Goal: Find specific page/section: Find specific page/section

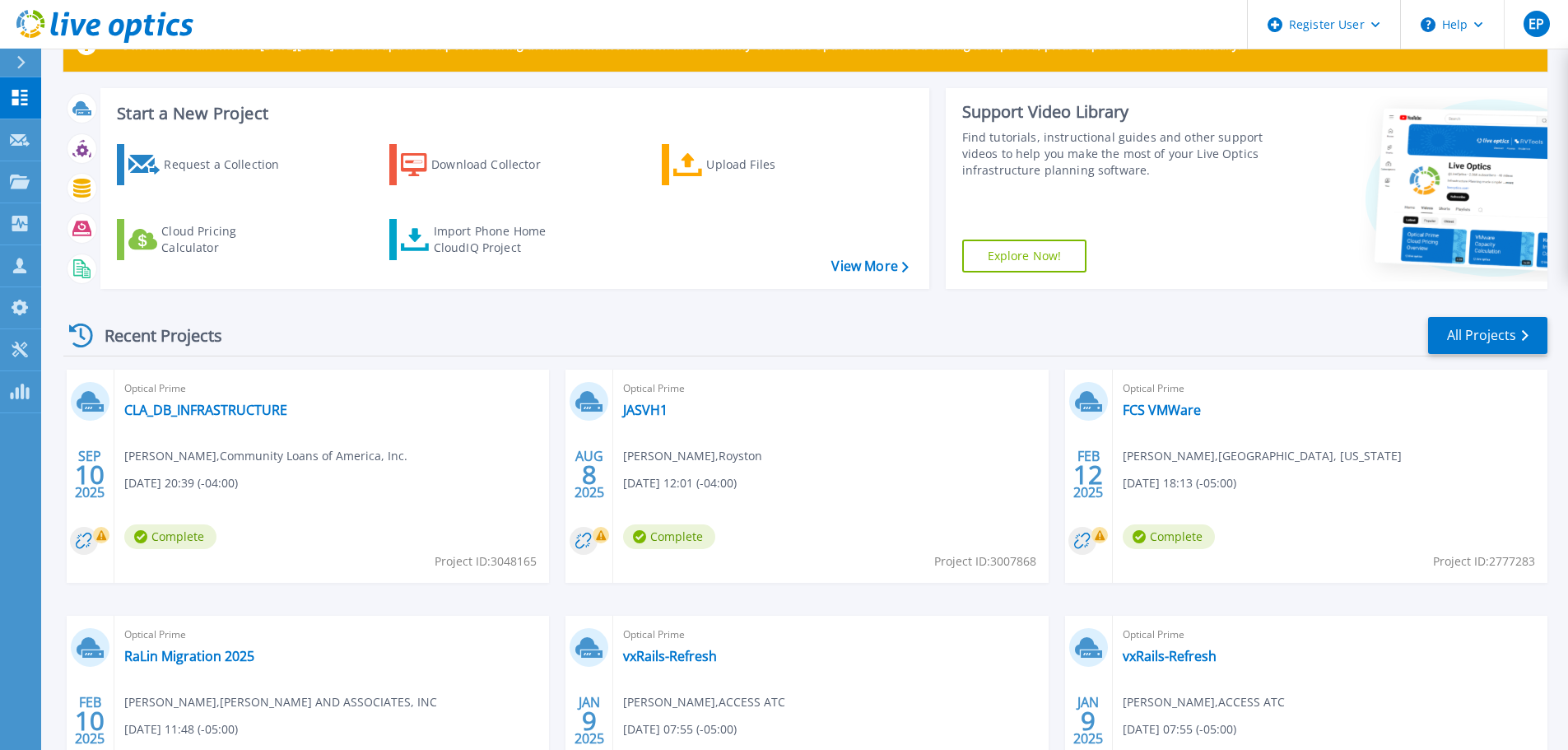
scroll to position [82, 0]
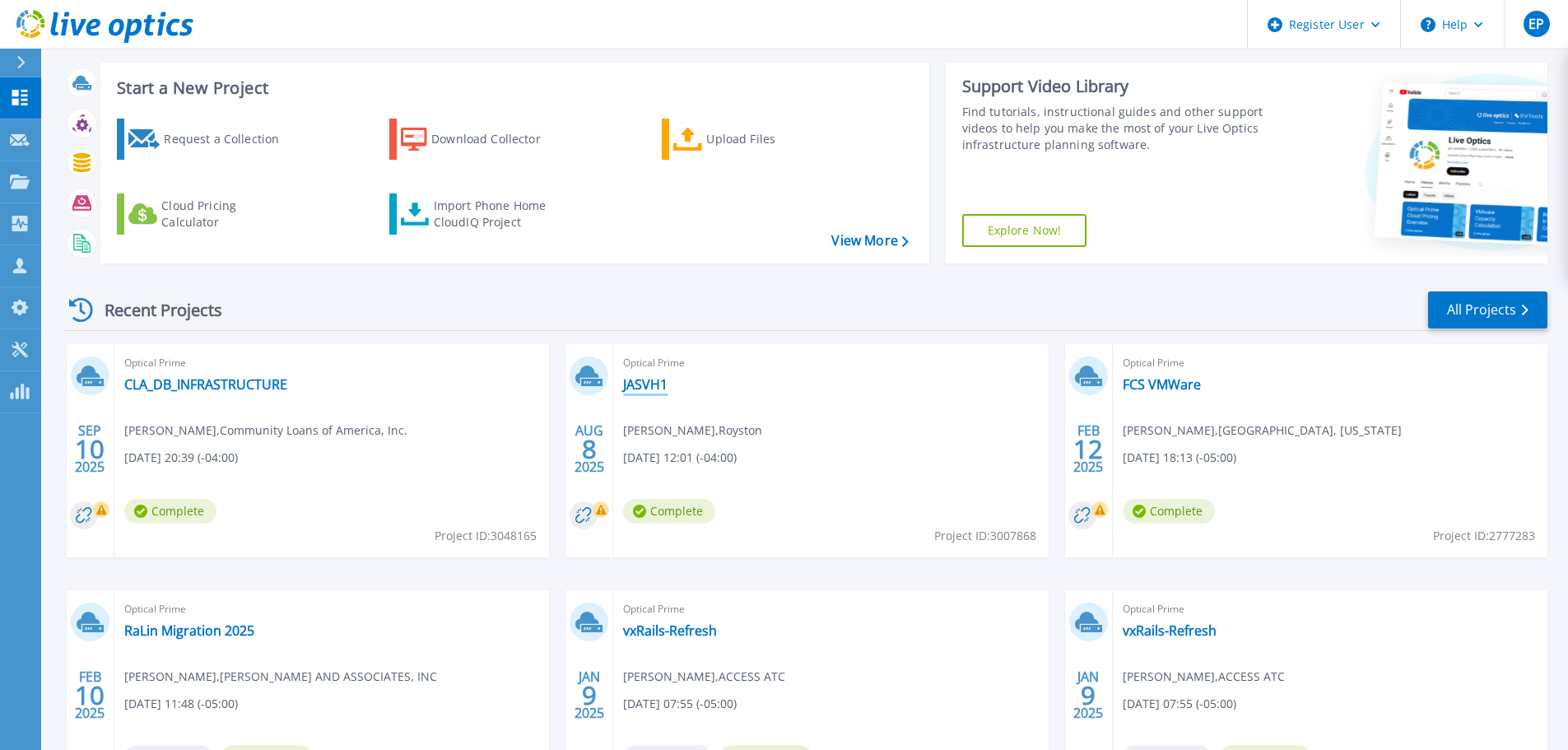
click at [633, 383] on link "JASVH1" at bounding box center [645, 383] width 44 height 16
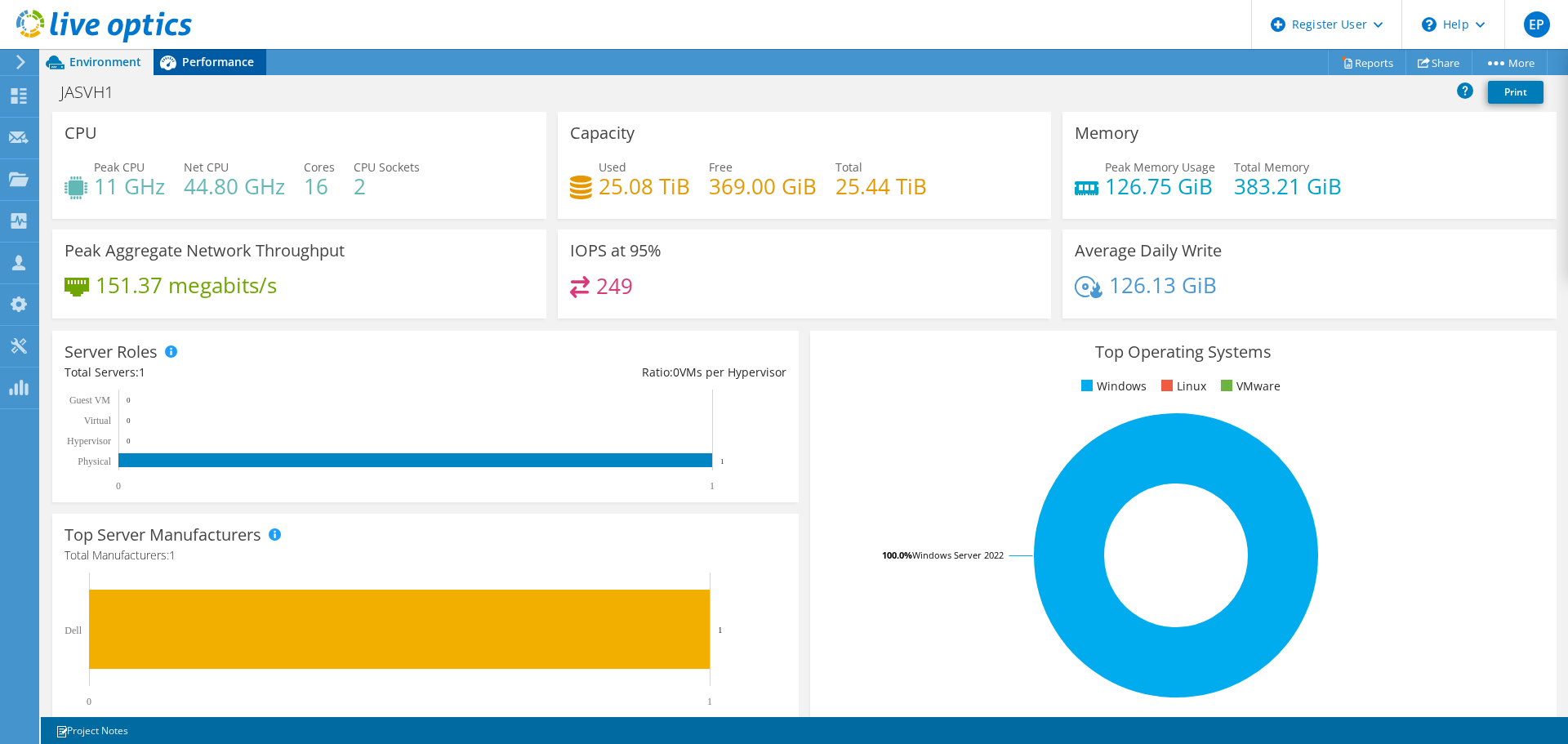
click at [204, 62] on span "Performance" at bounding box center [217, 61] width 72 height 15
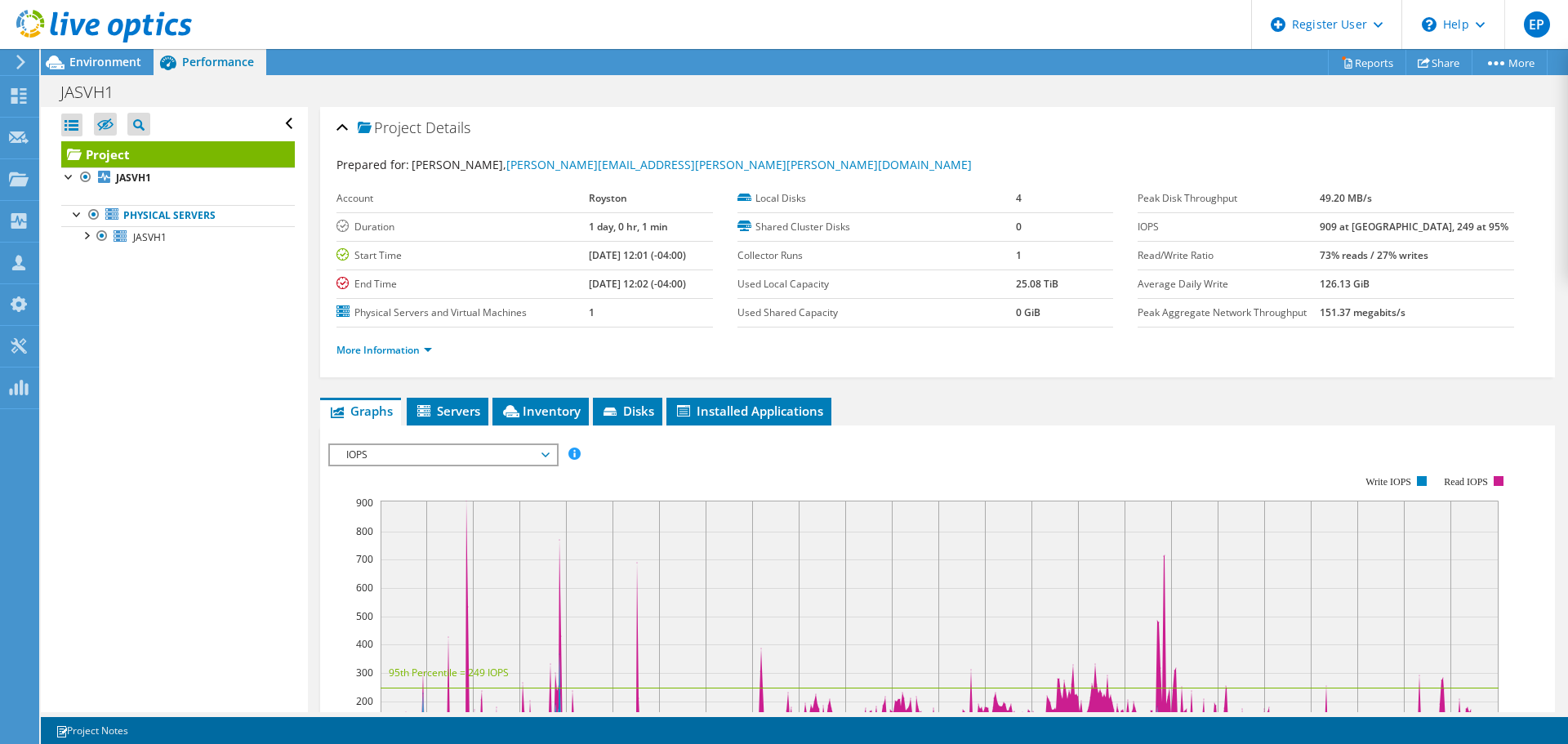
click at [104, 24] on icon at bounding box center [104, 27] width 176 height 34
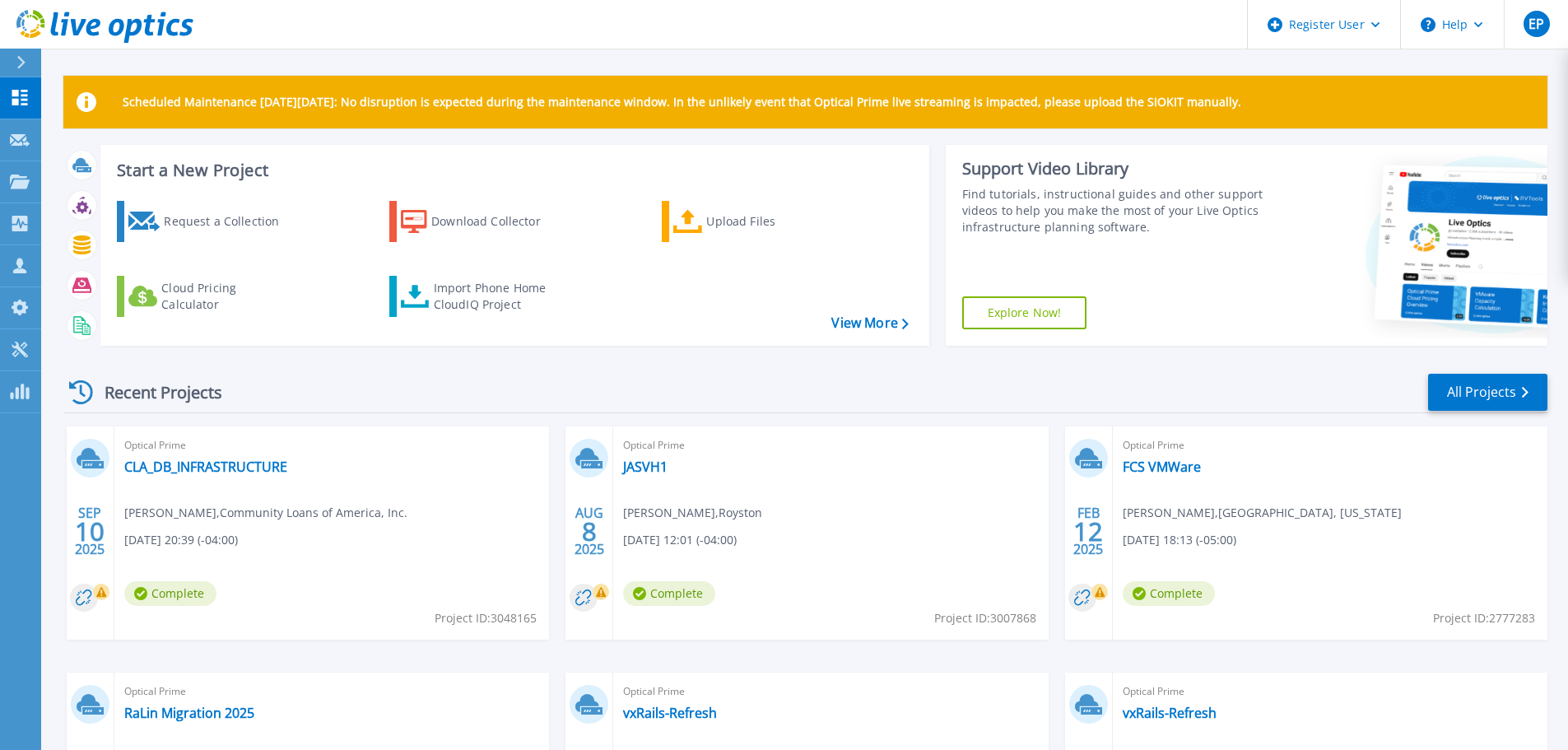
click at [785, 34] on header "Register User Help EP Dell User Esteffane Pinto Esteffane.Pinto@dell.com Dell M…" at bounding box center [784, 25] width 1568 height 49
